Goal: Entertainment & Leisure: Consume media (video, audio)

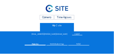
click at [50, 18] on div "Camera" at bounding box center [47, 17] width 14 height 5
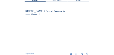
scroll to position [40, 0]
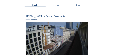
click at [57, 5] on span "Foto tonen" at bounding box center [57, 5] width 11 height 2
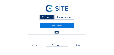
click at [63, 18] on div "Time-lapses" at bounding box center [64, 17] width 20 height 5
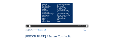
scroll to position [104, 0]
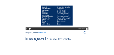
click at [27, 30] on icon at bounding box center [27, 29] width 2 height 3
click at [26, 30] on icon at bounding box center [27, 29] width 2 height 3
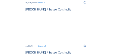
scroll to position [72, 0]
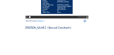
click at [26, 19] on icon at bounding box center [27, 17] width 2 height 3
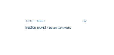
scroll to position [56, 0]
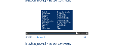
click at [26, 35] on icon at bounding box center [27, 33] width 2 height 3
click at [27, 35] on icon at bounding box center [27, 33] width 2 height 3
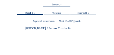
scroll to position [8, 0]
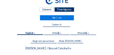
click at [49, 9] on div "Camera" at bounding box center [47, 9] width 14 height 5
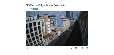
scroll to position [50, 0]
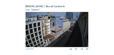
click at [47, 30] on img at bounding box center [57, 29] width 63 height 35
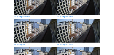
scroll to position [40, 0]
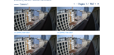
click at [96, 5] on icon at bounding box center [95, 3] width 3 height 3
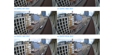
scroll to position [120, 0]
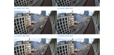
click at [32, 25] on img at bounding box center [35, 23] width 42 height 24
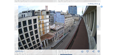
scroll to position [347, 0]
